Goal: Transaction & Acquisition: Purchase product/service

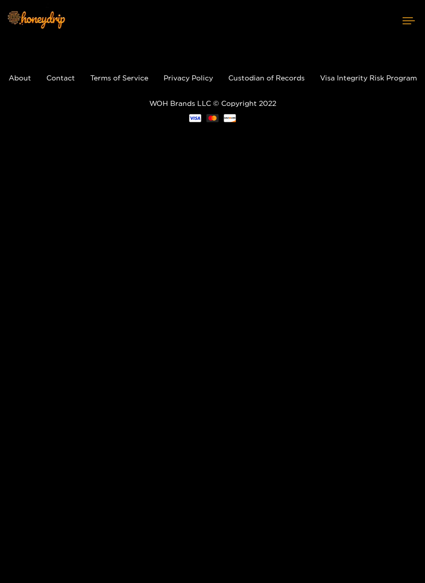
click at [412, 24] on button at bounding box center [408, 20] width 33 height 27
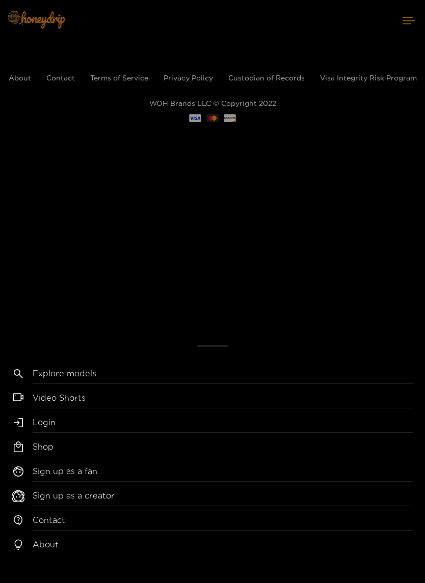
click at [132, 425] on link "Login" at bounding box center [223, 424] width 380 height 16
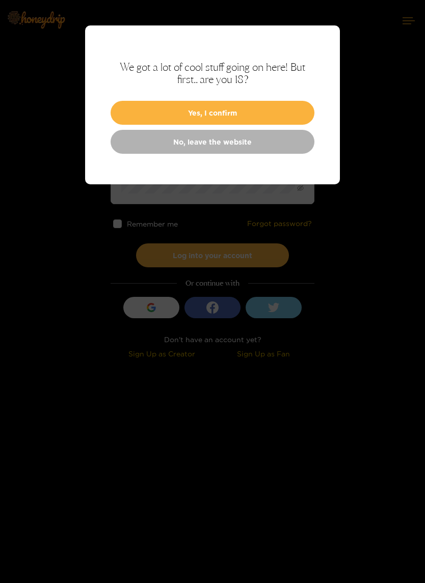
click at [274, 112] on button "Yes, I confirm" at bounding box center [212, 113] width 204 height 24
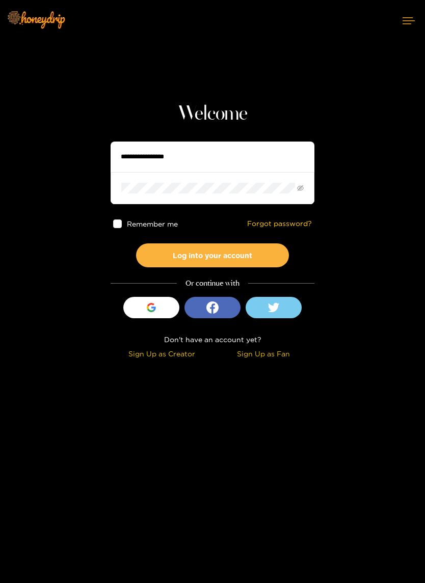
click at [225, 154] on input "text" at bounding box center [212, 157] width 204 height 31
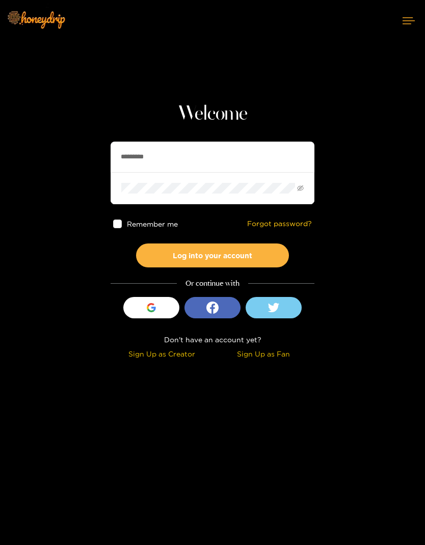
type input "*********"
click at [239, 256] on button "Log into your account" at bounding box center [212, 255] width 153 height 24
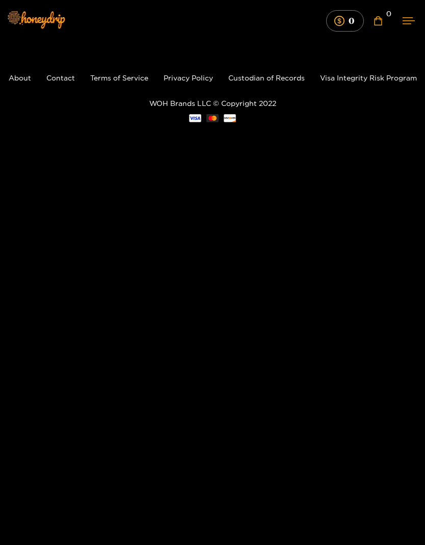
click at [407, 24] on icon at bounding box center [408, 21] width 12 height 6
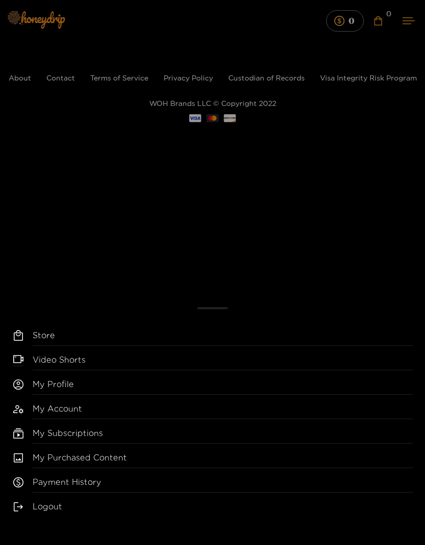
click at [161, 454] on link "My Purchased Content" at bounding box center [223, 460] width 380 height 16
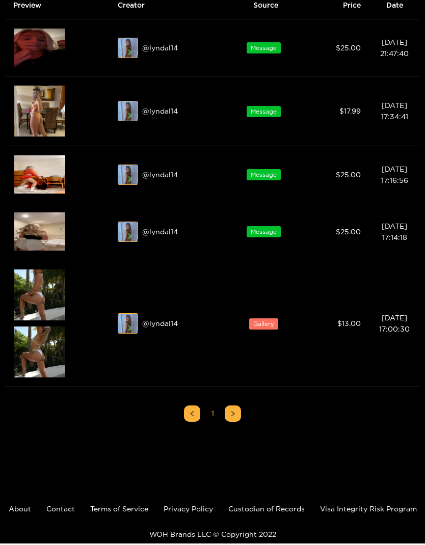
scroll to position [119, 0]
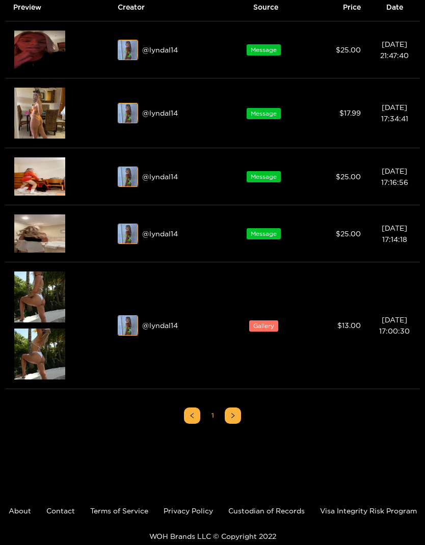
click at [37, 229] on img at bounding box center [39, 233] width 51 height 38
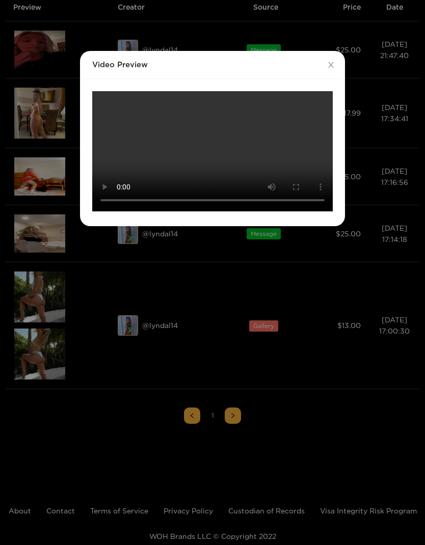
click at [96, 99] on video "Your browser does not support the video tag." at bounding box center [212, 151] width 240 height 120
click at [49, 68] on div "Video Preview Your browser does not support the video tag." at bounding box center [212, 272] width 425 height 545
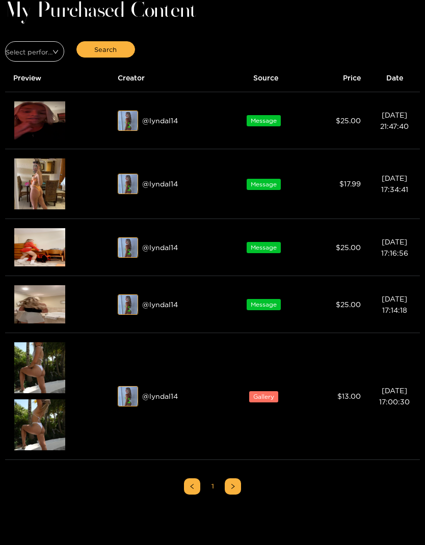
scroll to position [0, 0]
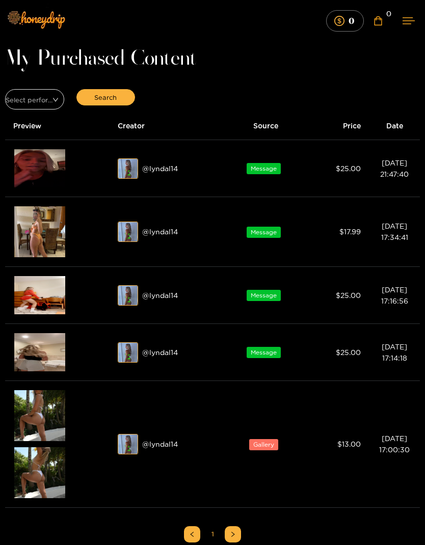
click at [32, 162] on img at bounding box center [39, 168] width 51 height 38
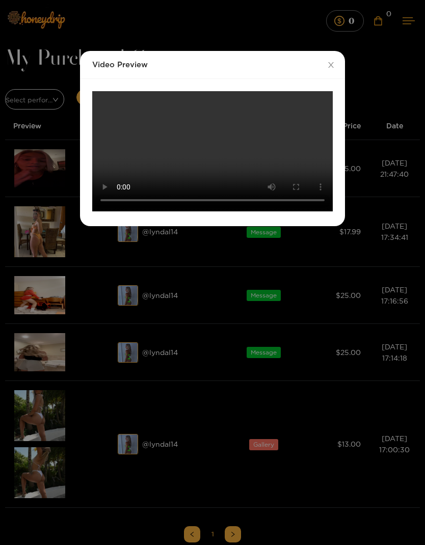
click at [98, 98] on video "Your browser does not support the video tag." at bounding box center [212, 151] width 240 height 120
click at [24, 156] on div "Video Preview Your browser does not support the video tag." at bounding box center [212, 272] width 425 height 545
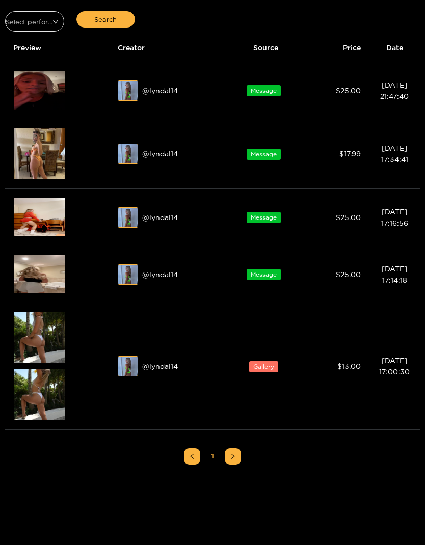
scroll to position [78, 0]
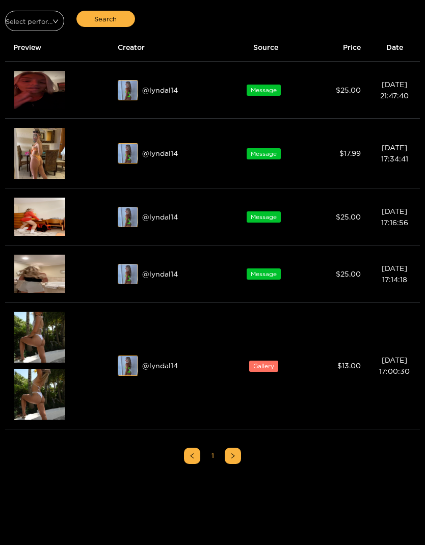
click at [31, 219] on img at bounding box center [39, 217] width 51 height 38
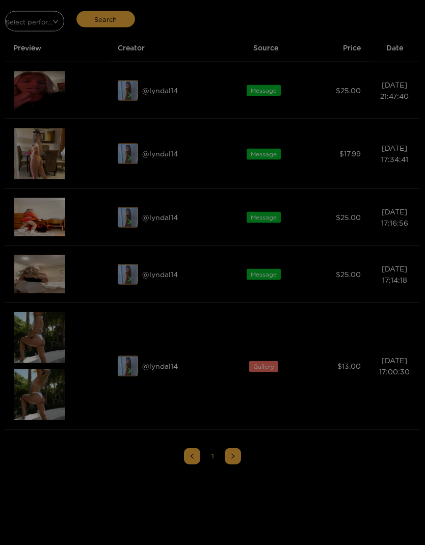
scroll to position [78, 0]
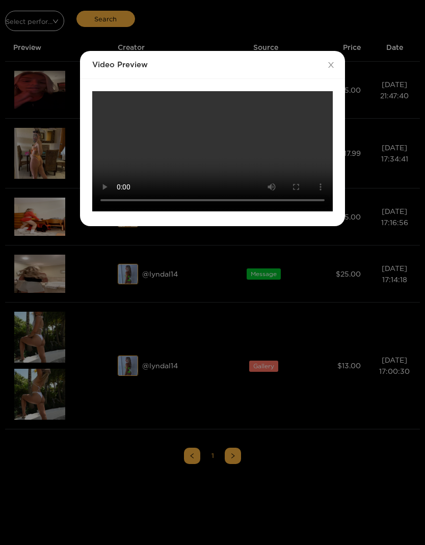
click at [30, 153] on div "Video Preview Your browser does not support the video tag." at bounding box center [212, 272] width 425 height 545
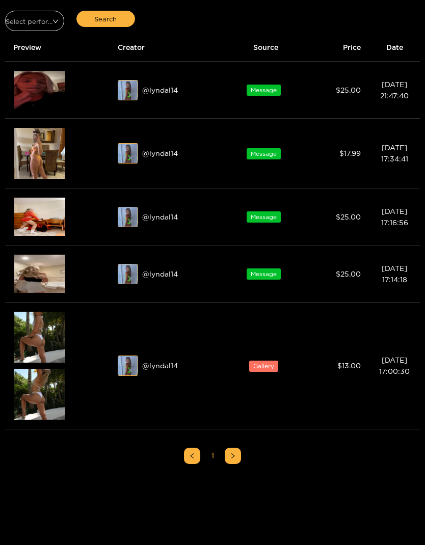
click at [32, 151] on div "Preview" at bounding box center [40, 153] width 28 height 18
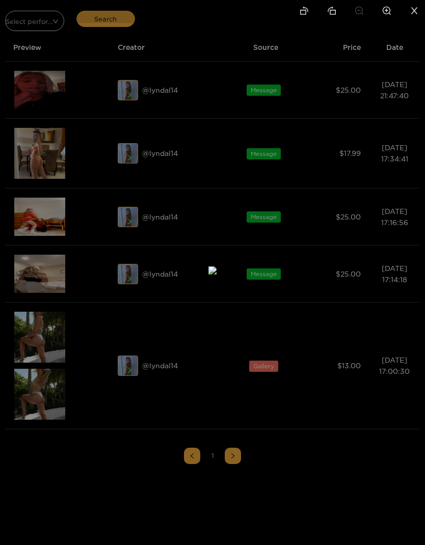
scroll to position [0, 0]
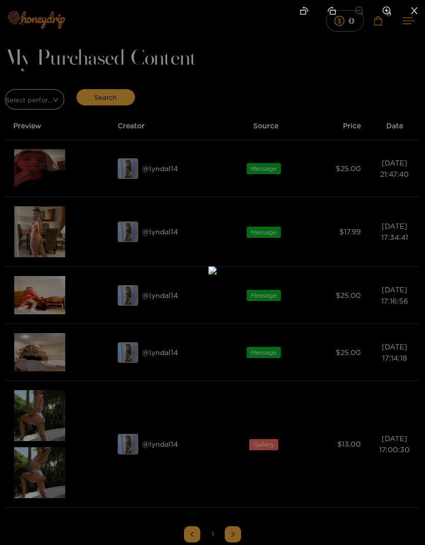
click at [14, 136] on div at bounding box center [212, 272] width 425 height 545
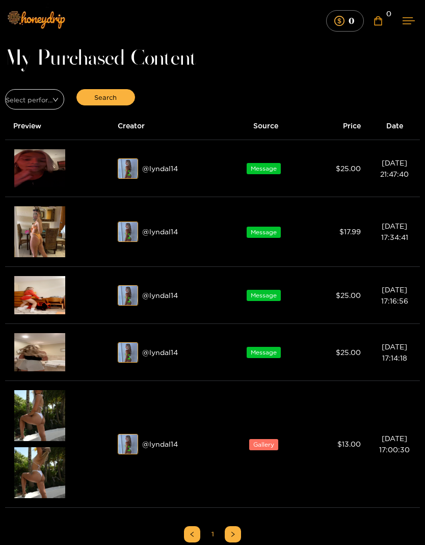
click at [152, 166] on div "@ lyndal14" at bounding box center [167, 168] width 99 height 20
click at [152, 170] on div "@ lyndal14" at bounding box center [167, 168] width 99 height 20
click at [125, 170] on img at bounding box center [128, 169] width 20 height 20
click at [25, 95] on input "search" at bounding box center [31, 97] width 40 height 15
click at [18, 135] on div "lyndal14" at bounding box center [34, 137] width 47 height 11
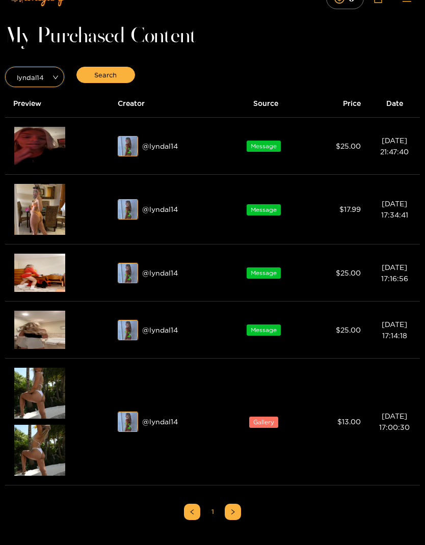
scroll to position [119, 0]
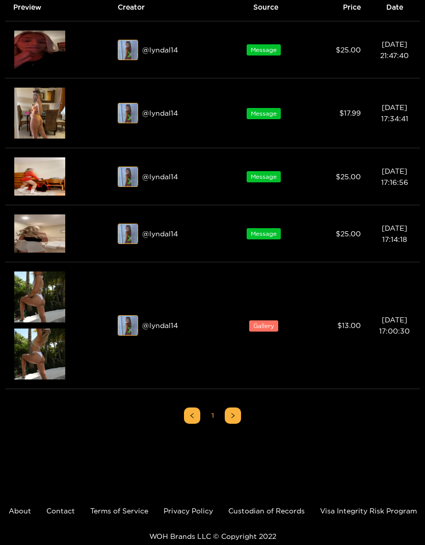
click at [26, 169] on img at bounding box center [39, 176] width 51 height 38
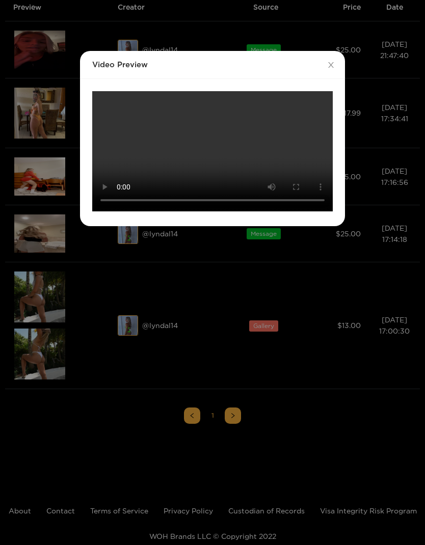
click at [212, 211] on video "Your browser does not support the video tag." at bounding box center [212, 151] width 240 height 120
click at [95, 99] on video "Your browser does not support the video tag." at bounding box center [212, 151] width 240 height 120
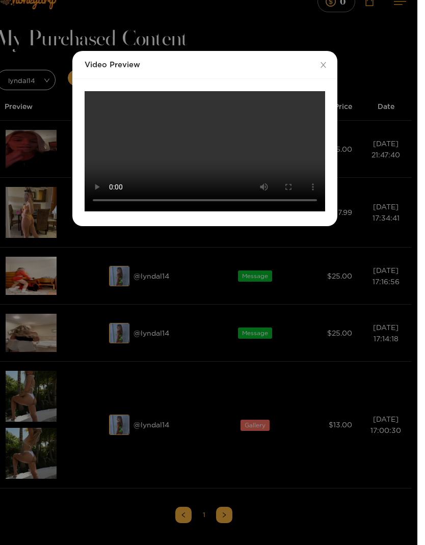
scroll to position [0, 1]
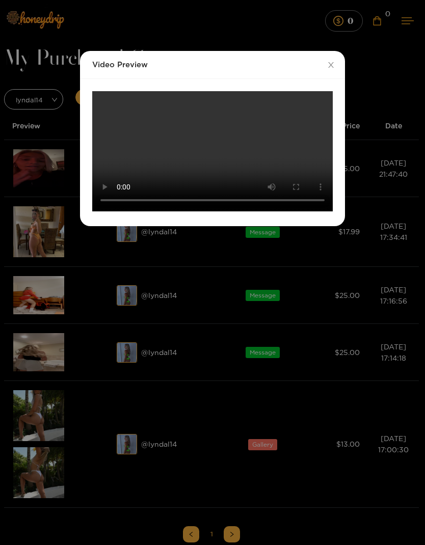
click at [330, 67] on icon "close" at bounding box center [331, 65] width 8 height 8
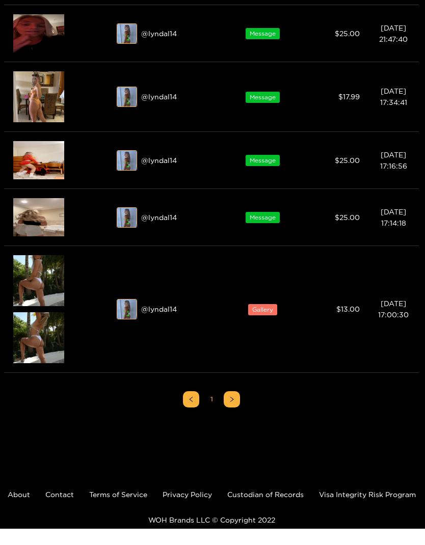
scroll to position [159, 1]
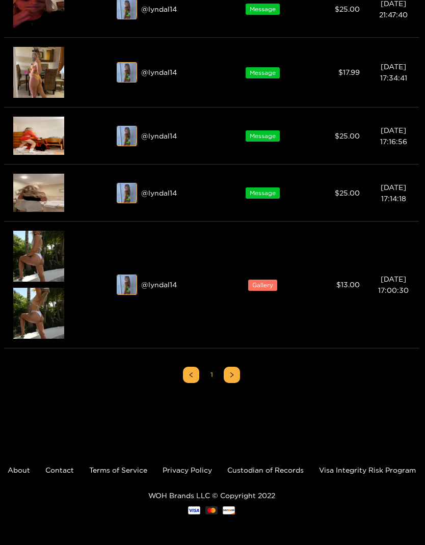
click at [31, 194] on img at bounding box center [38, 193] width 51 height 38
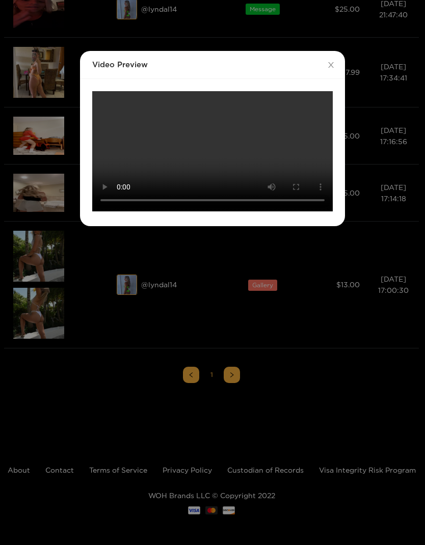
click at [94, 95] on video "Your browser does not support the video tag." at bounding box center [212, 151] width 240 height 120
